Goal: Task Accomplishment & Management: Use online tool/utility

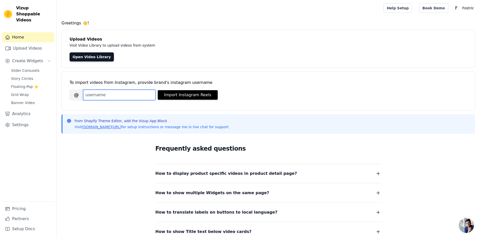
click at [113, 95] on input "Brand's Instagram Username" at bounding box center [119, 95] width 73 height 11
type input "[DOMAIN_NAME]"
click at [183, 91] on button "Import Instagram Reels" at bounding box center [188, 95] width 60 height 10
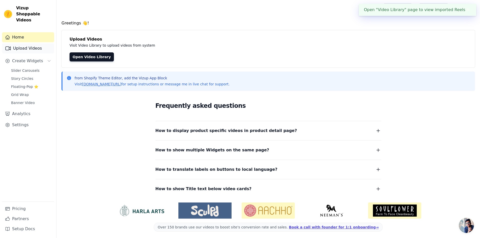
click at [22, 45] on link "Upload Videos" at bounding box center [28, 48] width 52 height 10
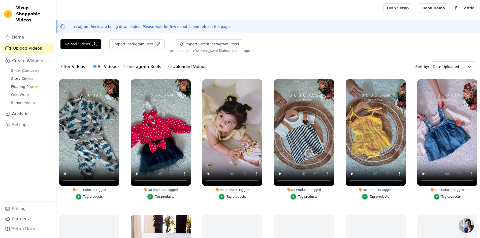
click at [96, 197] on div "Tag products" at bounding box center [92, 197] width 19 height 4
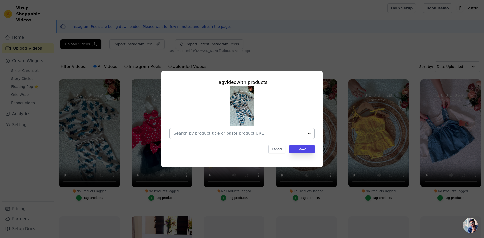
click at [248, 128] on div at bounding box center [239, 133] width 130 height 10
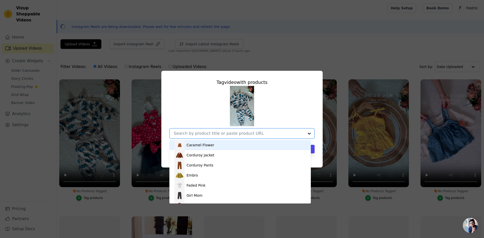
click at [215, 144] on div "Caramel Flower" at bounding box center [239, 145] width 131 height 10
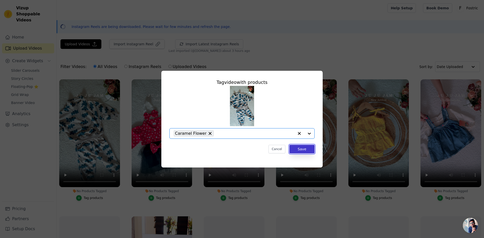
click at [303, 149] on button "Save" at bounding box center [301, 149] width 25 height 9
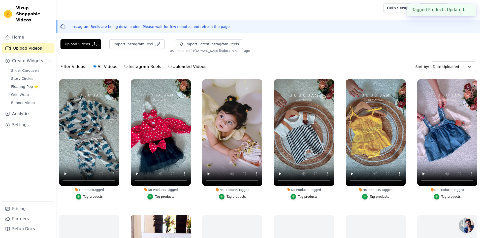
click at [163, 198] on button "Tag products" at bounding box center [160, 197] width 27 height 6
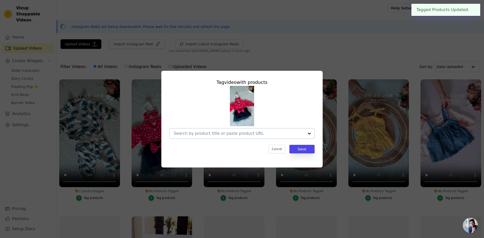
click at [239, 136] on input "No Products Tagged Tag video with products Cancel Save Tag products" at bounding box center [239, 133] width 130 height 5
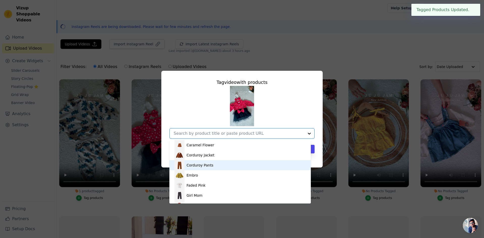
click at [189, 156] on div "Corduroy Jacket" at bounding box center [200, 155] width 28 height 5
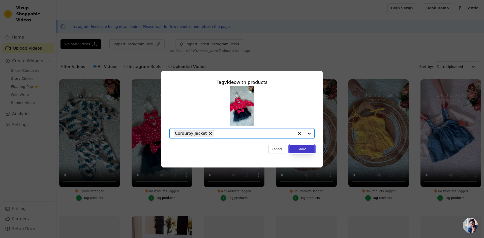
click at [306, 147] on button "Save" at bounding box center [301, 149] width 25 height 9
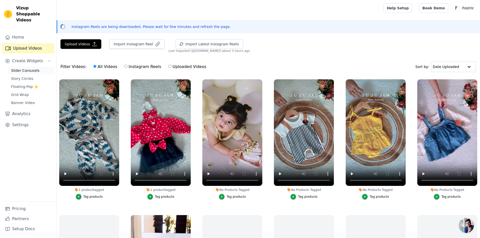
click at [28, 68] on span "Slider Carousels" at bounding box center [25, 70] width 28 height 5
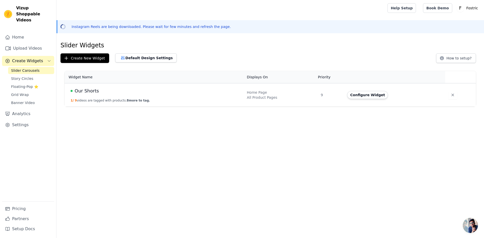
click at [164, 56] on div "Create New Widget Default Design Settings" at bounding box center [121, 58] width 122 height 10
click at [159, 57] on button "Default Design Settings" at bounding box center [145, 57] width 61 height 9
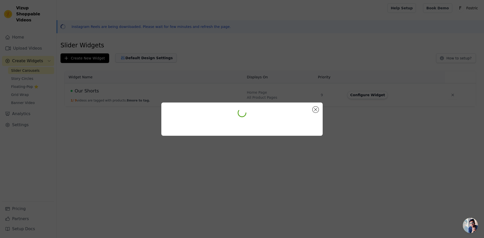
click at [159, 57] on div at bounding box center [242, 119] width 484 height 238
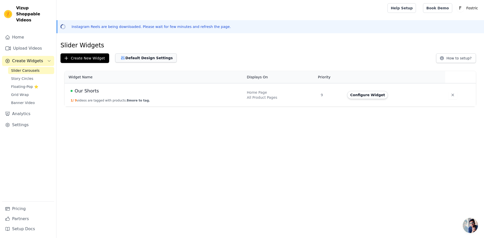
click at [136, 59] on button "Default Design Settings" at bounding box center [145, 57] width 61 height 9
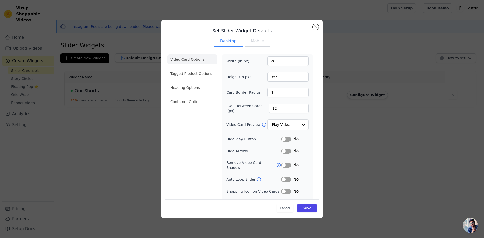
click at [293, 138] on span "No" at bounding box center [296, 139] width 6 height 6
click at [286, 139] on button "Label" at bounding box center [286, 139] width 10 height 5
click at [285, 152] on button "Label" at bounding box center [286, 151] width 10 height 5
click at [193, 97] on li "Tagged Product Options" at bounding box center [192, 102] width 50 height 10
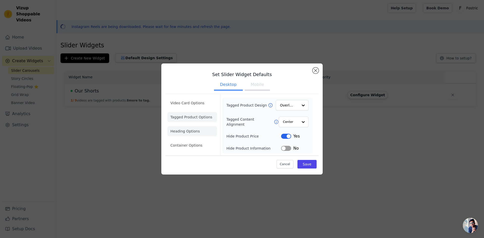
click at [190, 133] on li "Heading Options" at bounding box center [192, 131] width 50 height 10
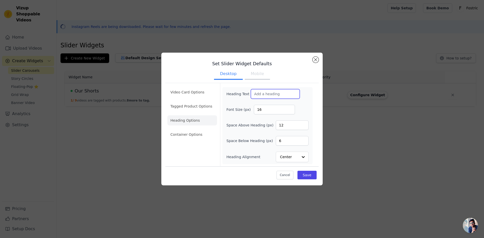
click at [268, 93] on input "Heading Text" at bounding box center [275, 94] width 49 height 10
click at [269, 109] on input "16" at bounding box center [274, 110] width 41 height 10
click at [258, 94] on input "Heading Text" at bounding box center [275, 94] width 49 height 10
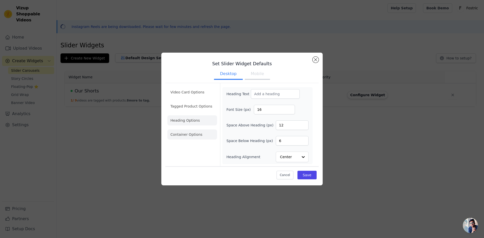
click at [204, 134] on li "Container Options" at bounding box center [192, 134] width 50 height 10
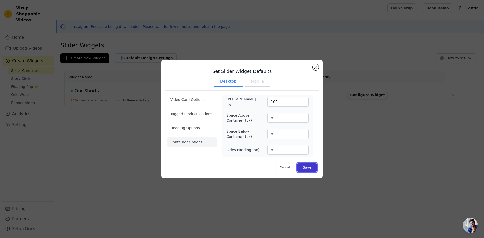
click at [304, 167] on button "Save" at bounding box center [306, 167] width 19 height 9
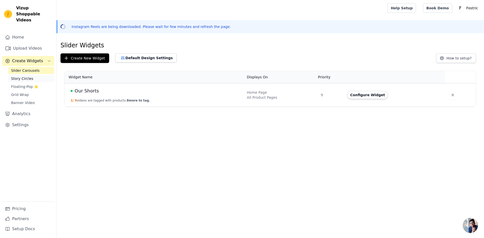
click at [14, 76] on span "Story Circles" at bounding box center [22, 78] width 22 height 5
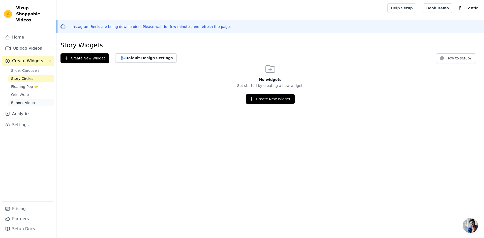
click at [20, 99] on link "Banner Video" at bounding box center [31, 102] width 46 height 7
click at [25, 92] on span "Grid Wrap" at bounding box center [20, 94] width 18 height 5
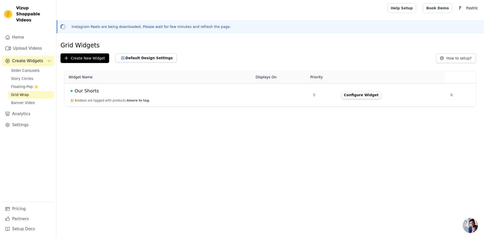
click at [355, 95] on button "Configure Widget" at bounding box center [361, 95] width 41 height 8
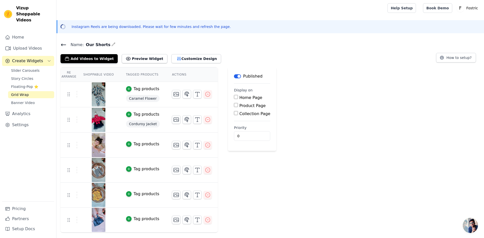
click at [234, 109] on div "Home Page Product Page Collection Page" at bounding box center [252, 106] width 36 height 22
click at [234, 105] on input "Product Page" at bounding box center [236, 105] width 4 height 4
drag, startPoint x: 229, startPoint y: 105, endPoint x: 230, endPoint y: 101, distance: 4.9
click at [234, 105] on input "Product Page" at bounding box center [236, 105] width 4 height 4
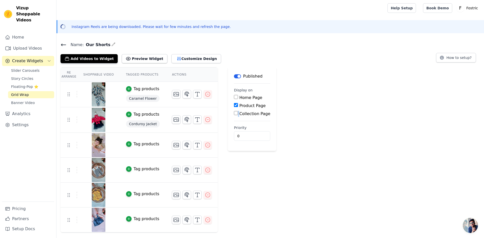
checkbox input "false"
click at [234, 96] on input "Home Page" at bounding box center [236, 97] width 4 height 4
checkbox input "true"
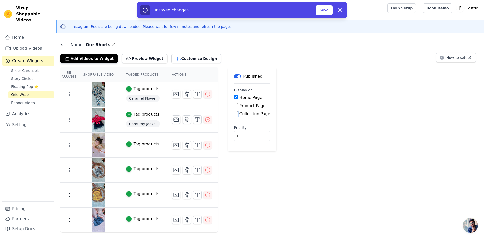
click at [234, 106] on input "Product Page" at bounding box center [236, 105] width 4 height 4
checkbox input "true"
click at [234, 127] on input "Collection Page" at bounding box center [236, 127] width 4 height 4
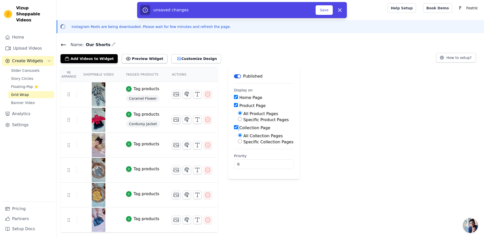
click at [234, 127] on input "Collection Page" at bounding box center [236, 127] width 4 height 4
checkbox input "true"
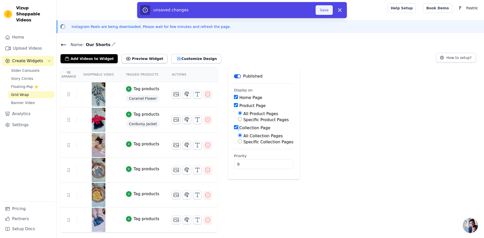
click at [325, 10] on button "Save" at bounding box center [323, 10] width 17 height 10
click at [323, 12] on button "Save" at bounding box center [323, 10] width 17 height 10
click at [324, 12] on button "Save" at bounding box center [323, 10] width 17 height 10
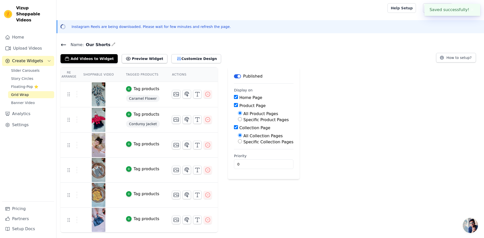
click at [324, 12] on div at bounding box center [220, 8] width 321 height 16
click at [16, 110] on link "Analytics" at bounding box center [28, 114] width 52 height 10
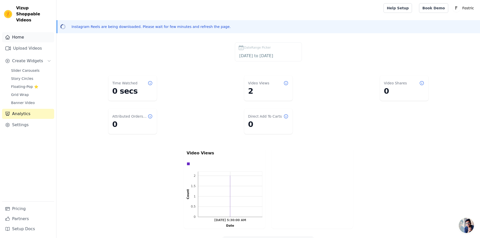
click at [26, 32] on link "Home" at bounding box center [28, 37] width 52 height 10
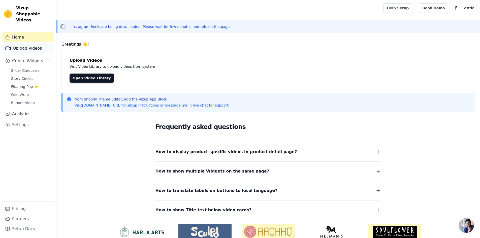
click at [28, 45] on link "Upload Videos" at bounding box center [28, 48] width 52 height 10
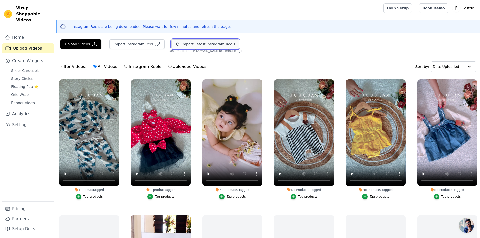
click at [203, 43] on button "Import Latest Instagram Reels" at bounding box center [205, 44] width 68 height 10
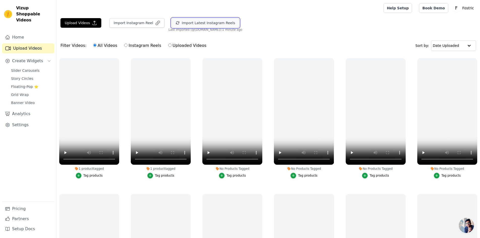
click at [183, 25] on button "Import Latest Instagram Reels" at bounding box center [205, 23] width 68 height 10
click at [406, 7] on link "Help Setup" at bounding box center [397, 8] width 28 height 10
